Goal: Find specific page/section: Find specific page/section

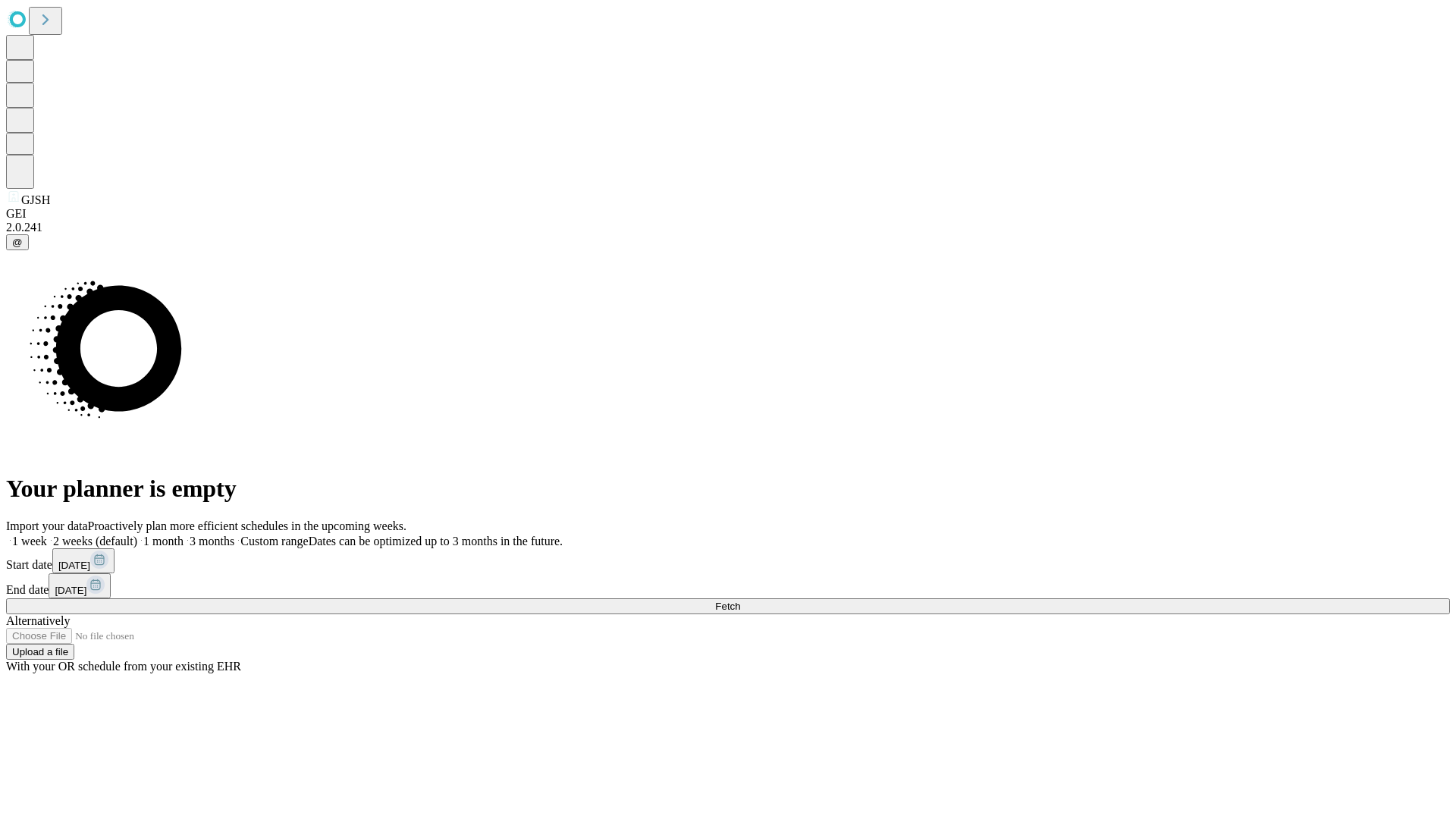
click at [1175, 598] on button "Fetch" at bounding box center [728, 606] width 1444 height 16
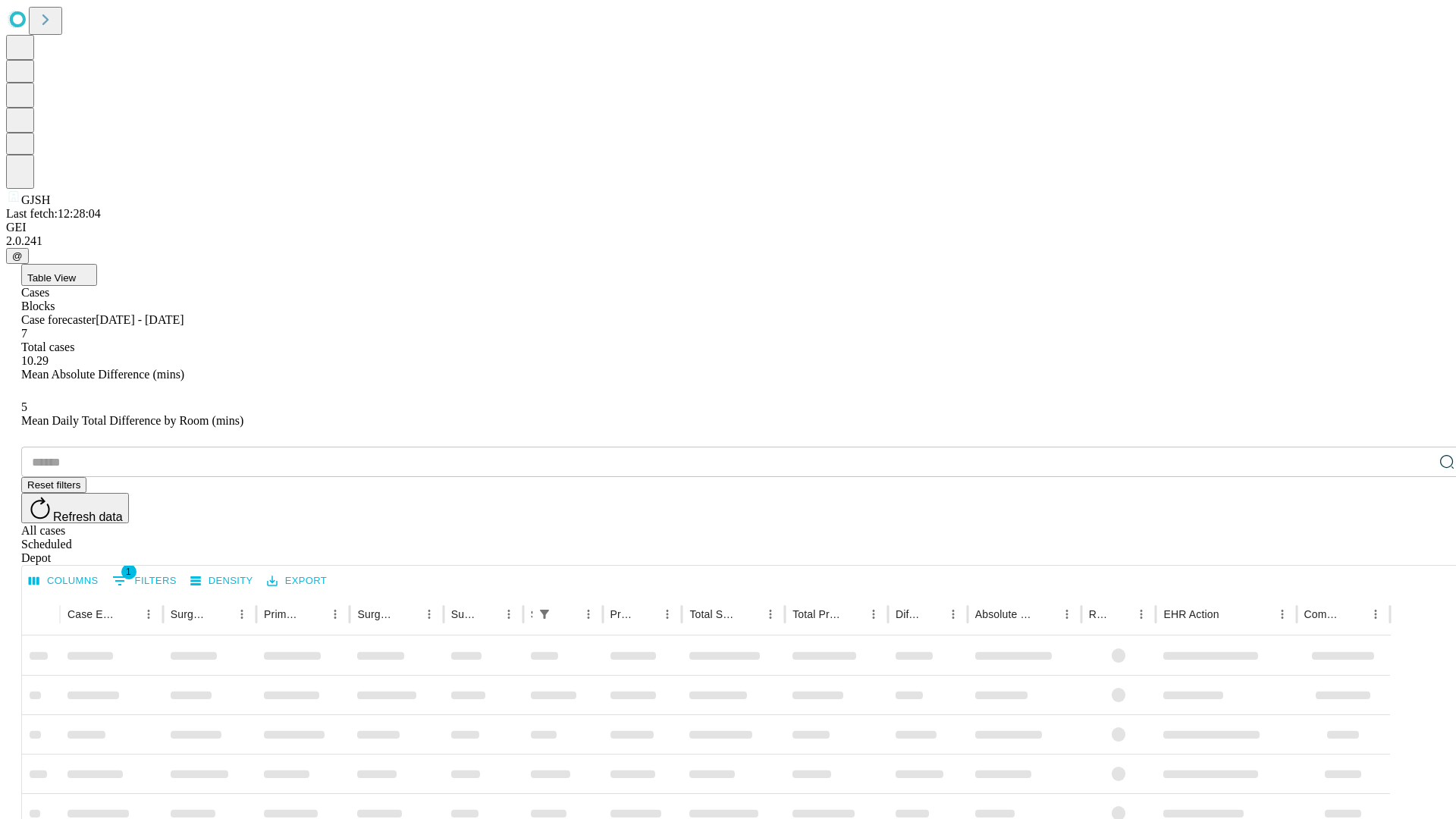
click at [1417, 551] on div "Depot" at bounding box center [743, 557] width 1444 height 13
